Goal: Information Seeking & Learning: Find specific page/section

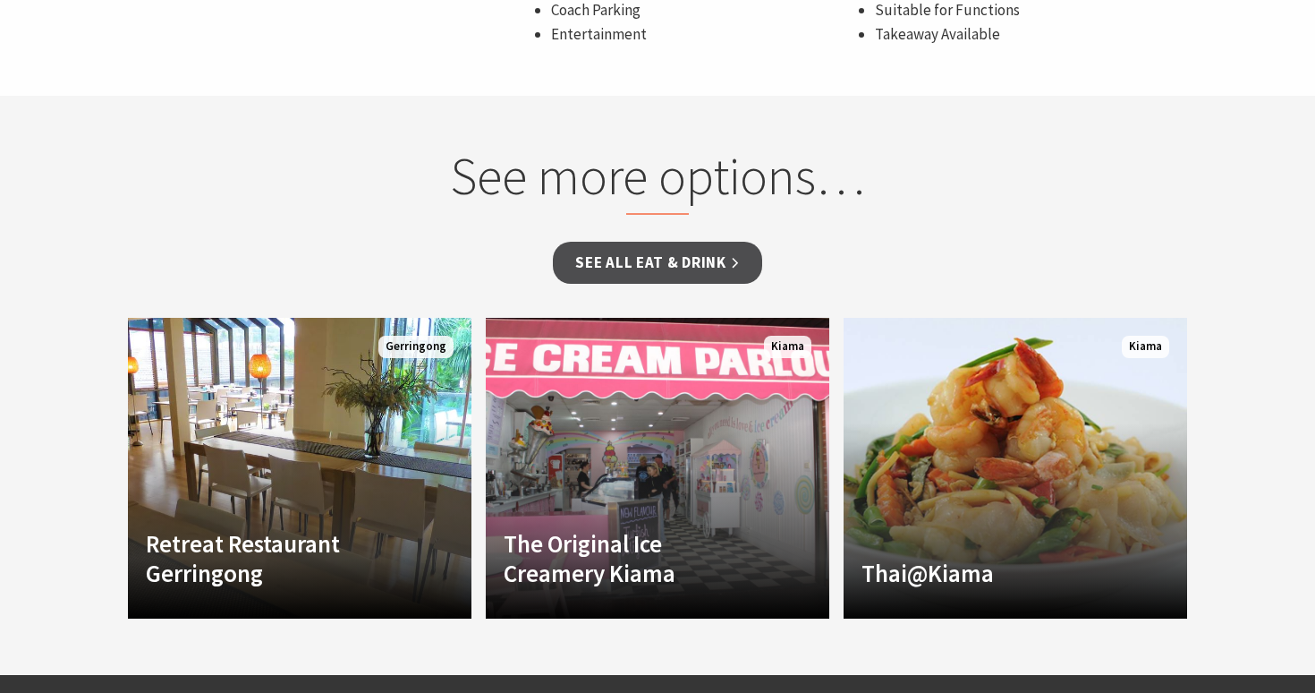
scroll to position [1481, 0]
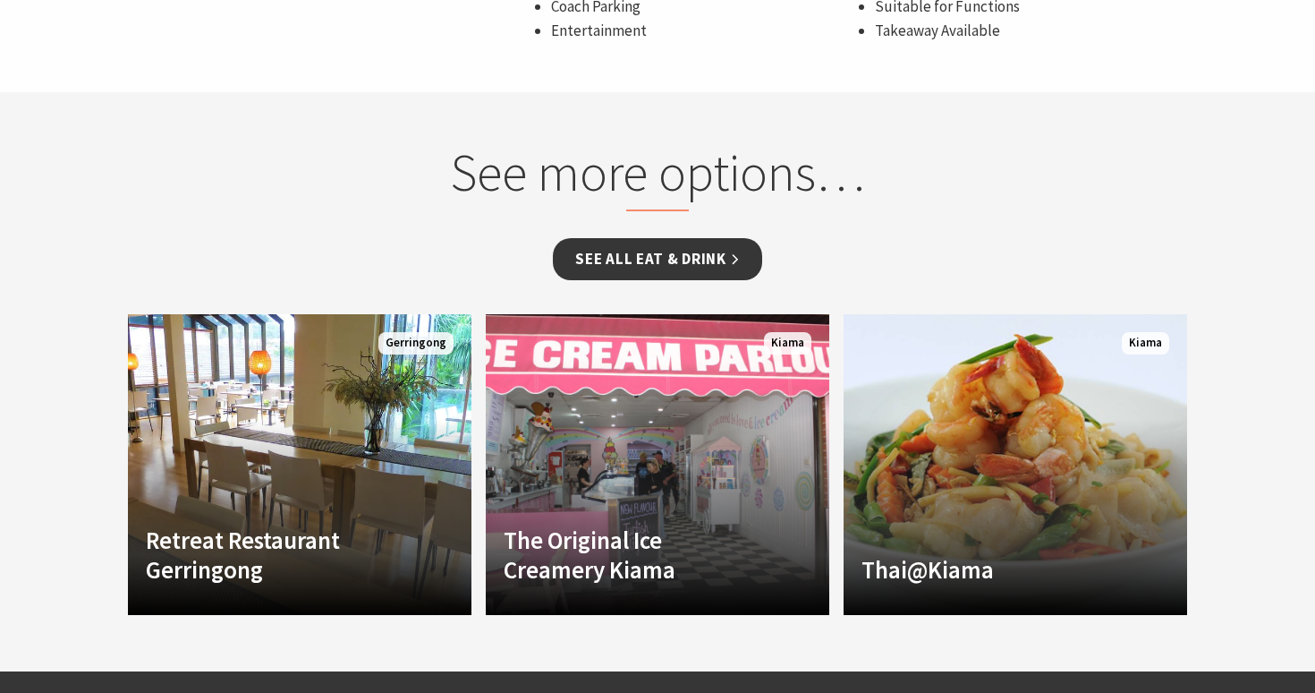
click at [621, 261] on link "See all Eat & Drink" at bounding box center [657, 259] width 208 height 42
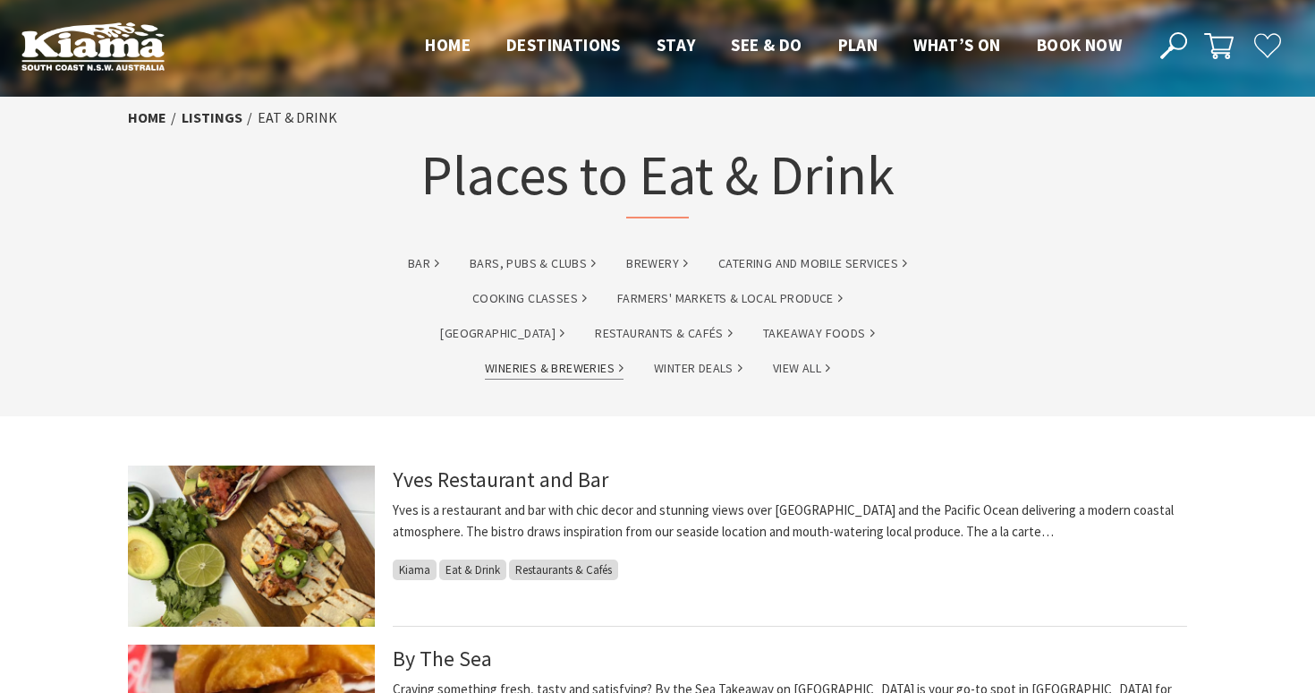
click at [624, 358] on link "Wineries & Breweries" at bounding box center [554, 368] width 139 height 21
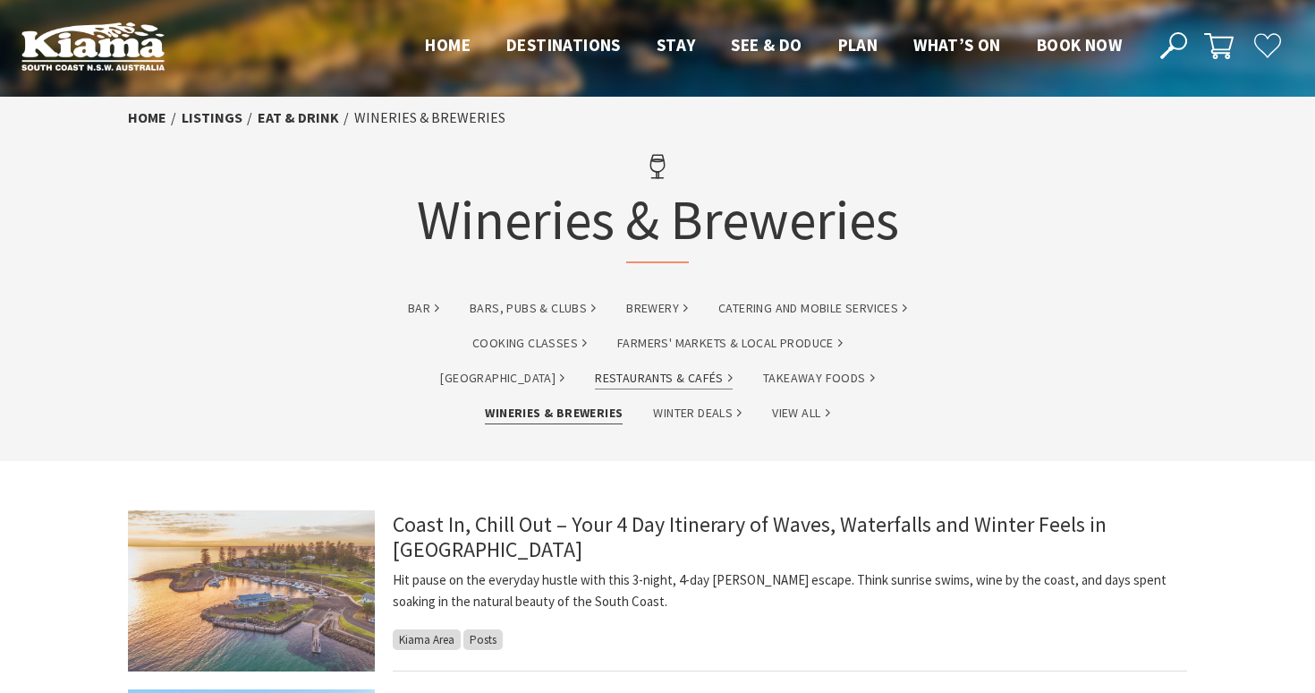
click at [595, 378] on link "Restaurants & Cafés" at bounding box center [664, 378] width 138 height 21
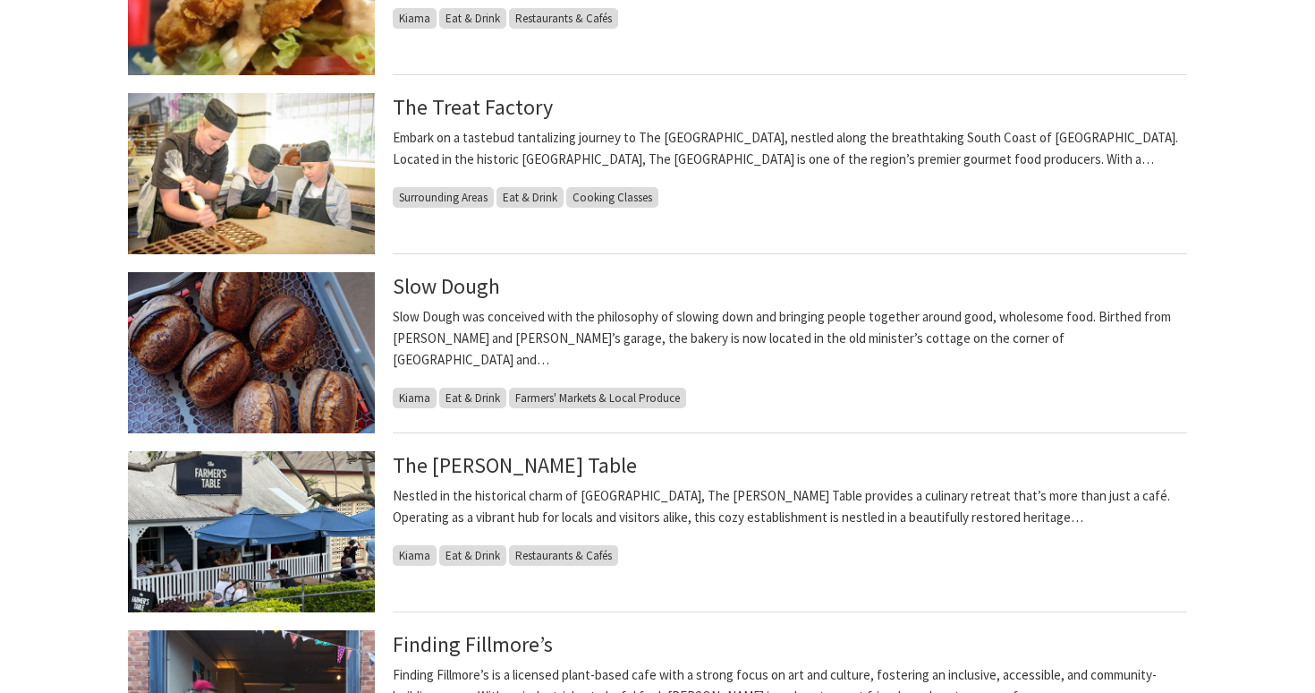
scroll to position [802, 0]
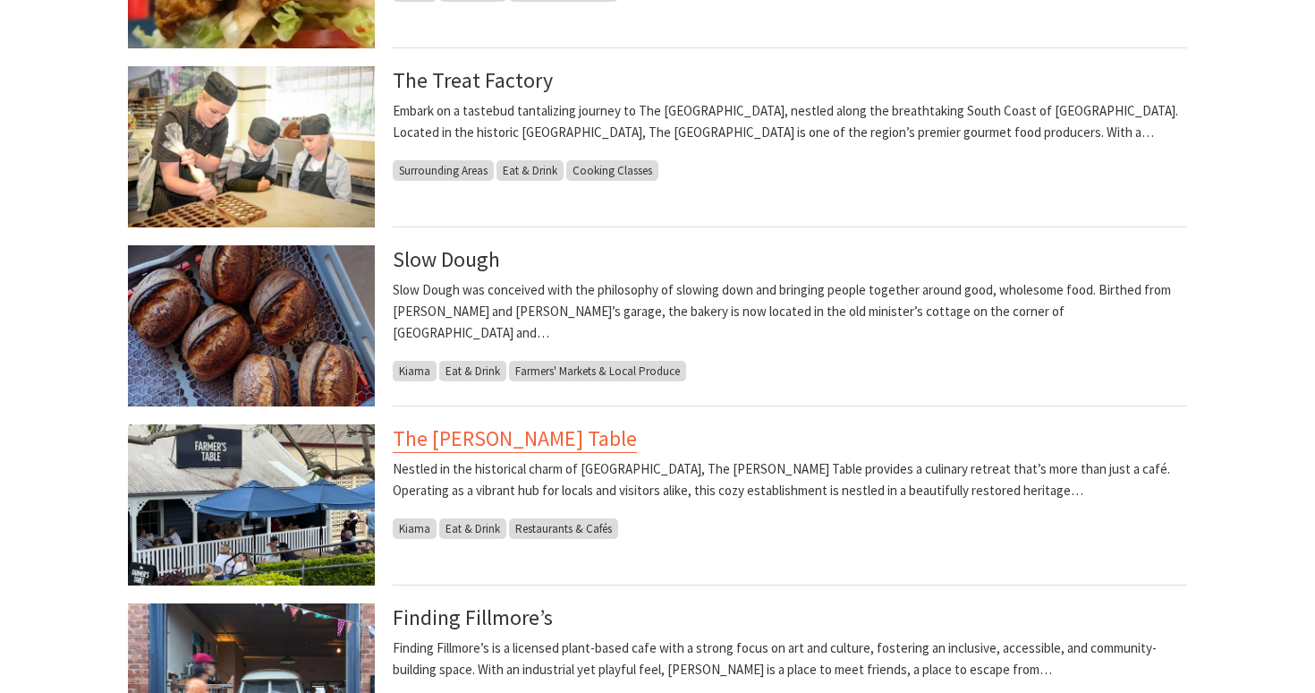
click at [498, 435] on link "The [PERSON_NAME] Table" at bounding box center [515, 438] width 244 height 29
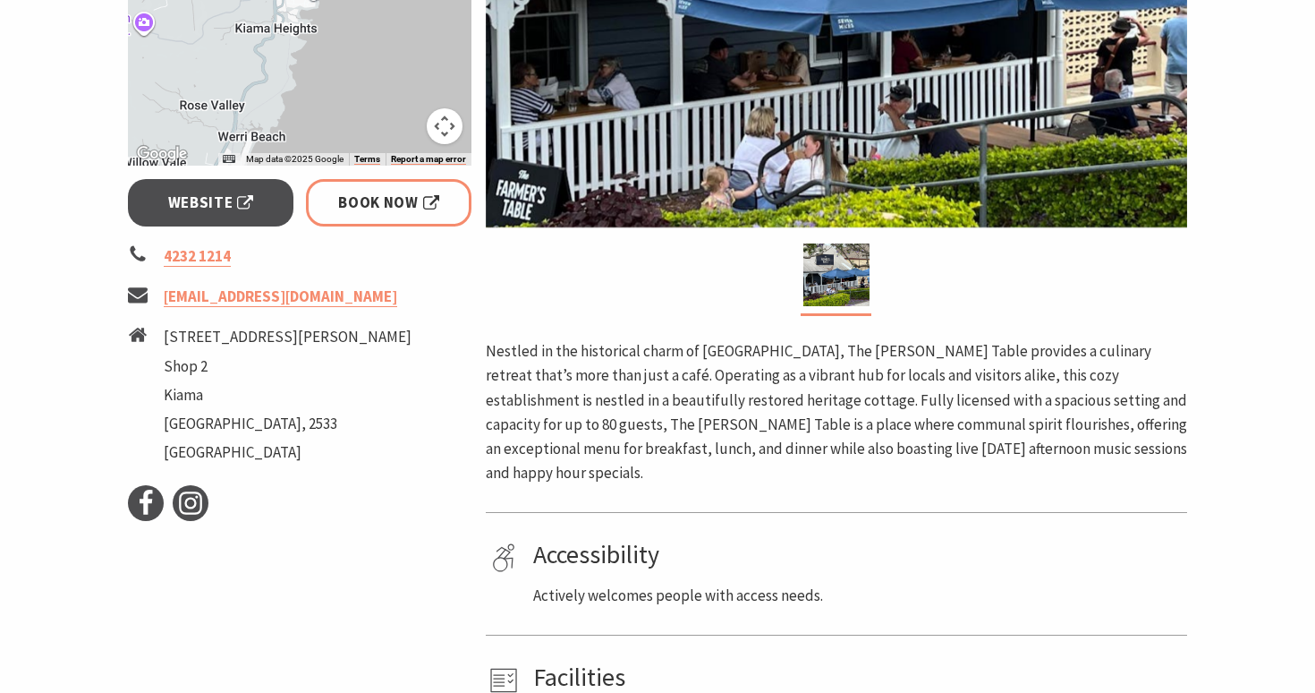
scroll to position [554, 0]
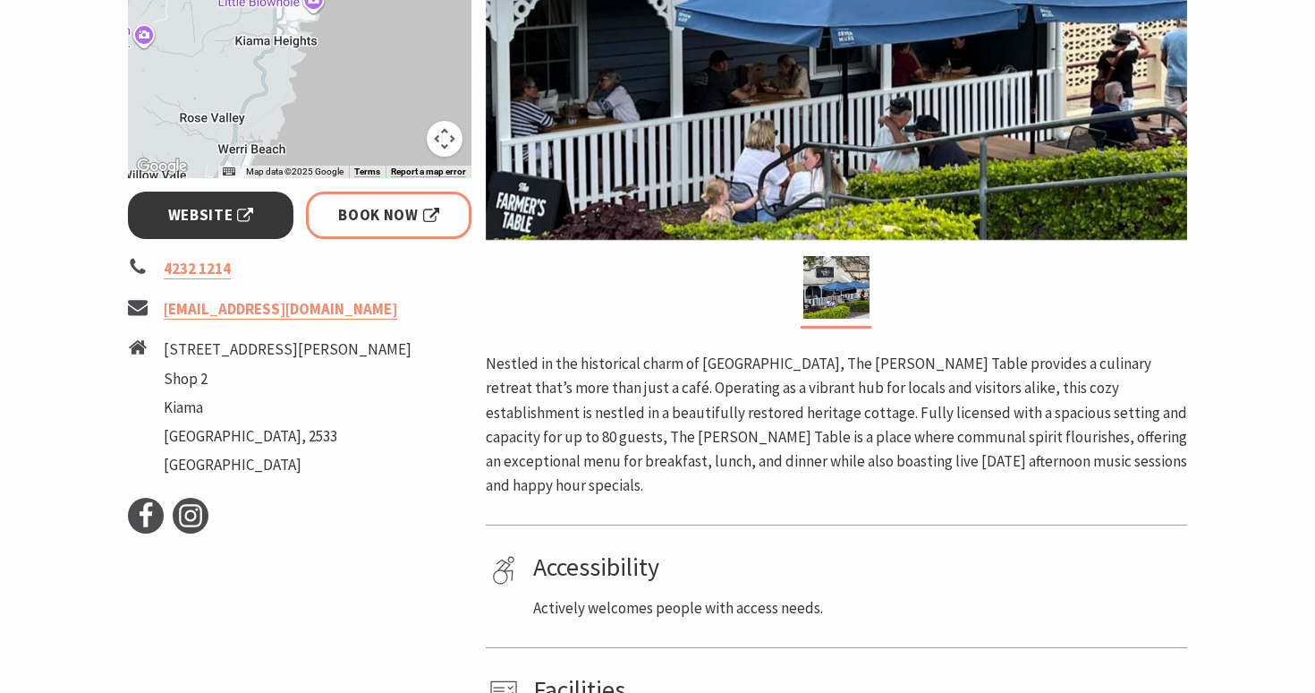
click at [228, 207] on span "Website" at bounding box center [211, 215] width 86 height 24
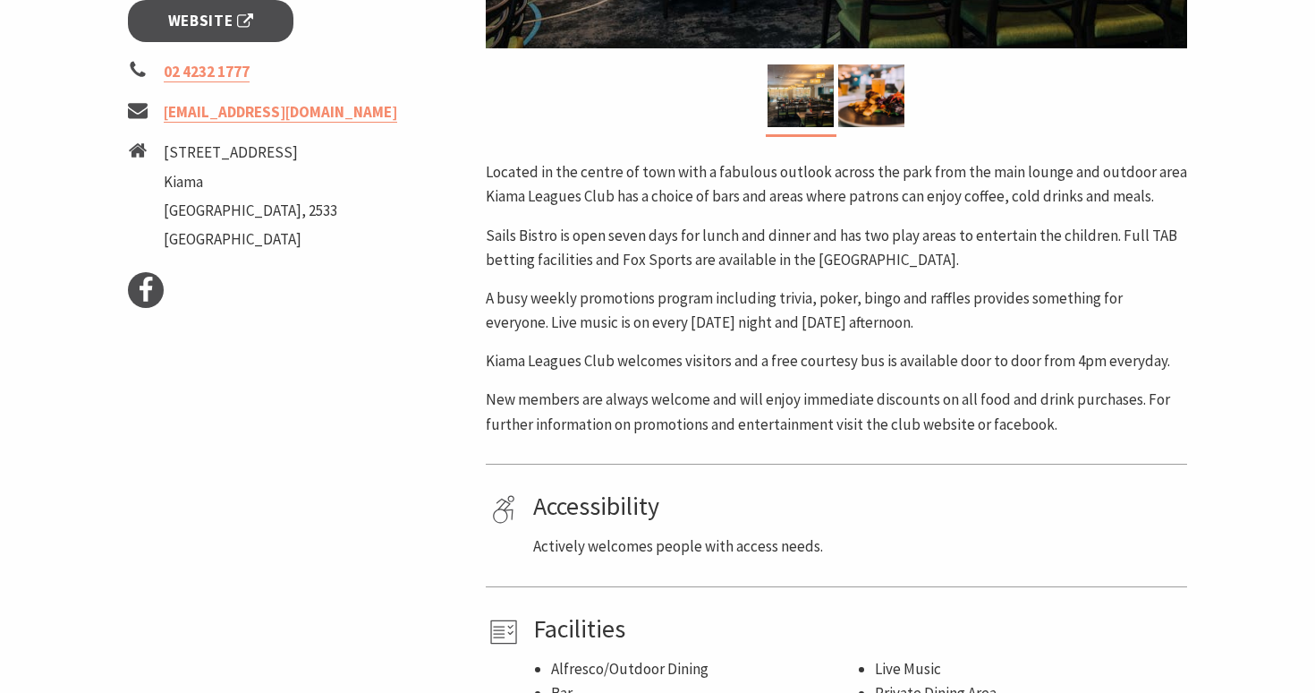
scroll to position [765, 0]
